Goal: Task Accomplishment & Management: Use online tool/utility

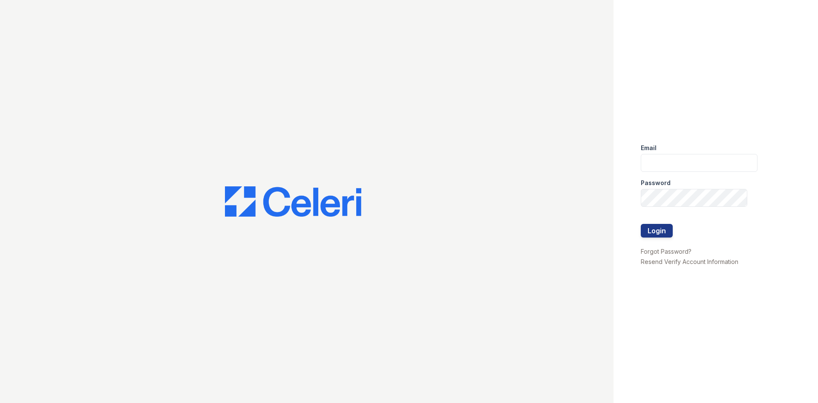
click at [719, 176] on div "Password" at bounding box center [699, 180] width 117 height 17
click at [710, 154] on input "email" at bounding box center [699, 163] width 117 height 18
type input "[EMAIL_ADDRESS][DOMAIN_NAME]"
click at [641, 224] on button "Login" at bounding box center [657, 231] width 32 height 14
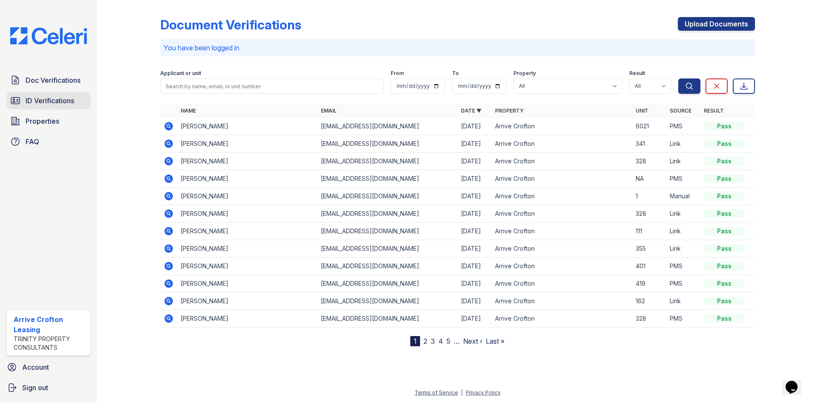
click at [50, 95] on link "ID Verifications" at bounding box center [49, 100] width 84 height 17
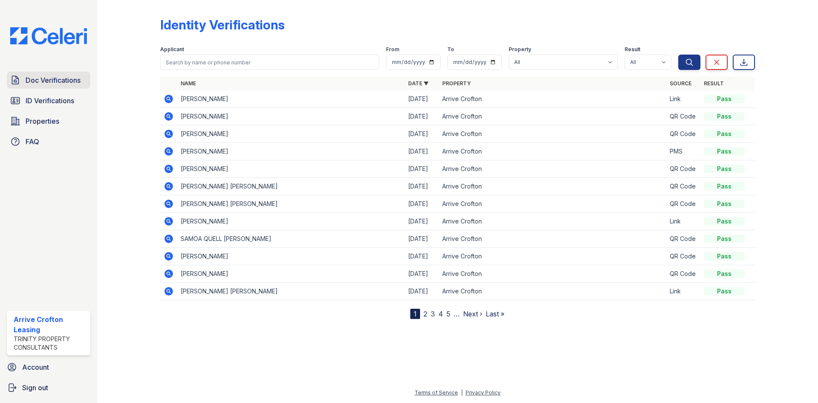
click at [49, 81] on span "Doc Verifications" at bounding box center [53, 80] width 55 height 10
